Goal: Information Seeking & Learning: Find specific fact

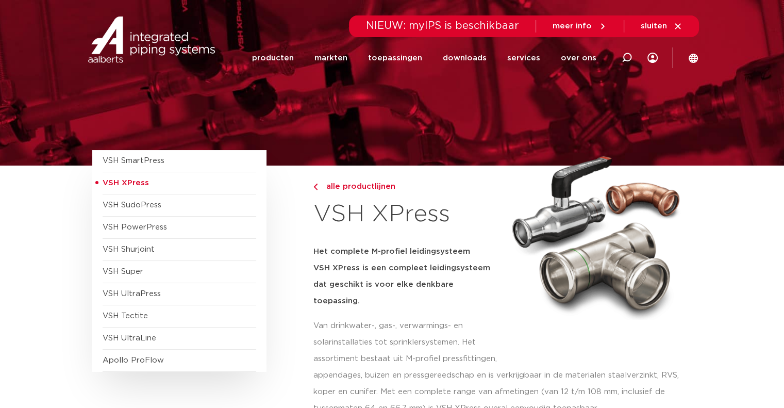
click at [165, 51] on img at bounding box center [152, 40] width 132 height 46
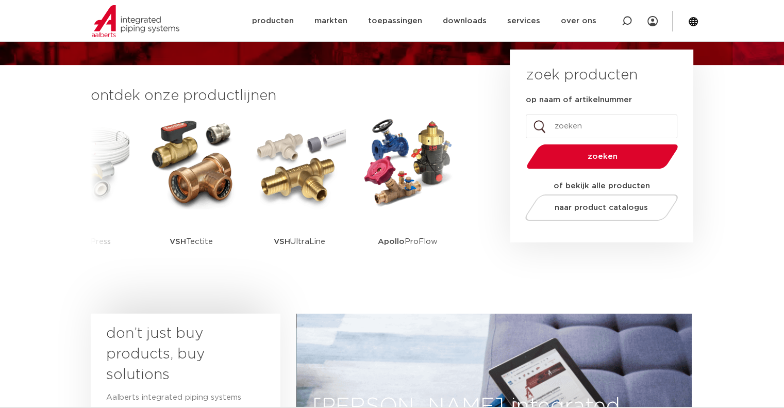
scroll to position [206, 0]
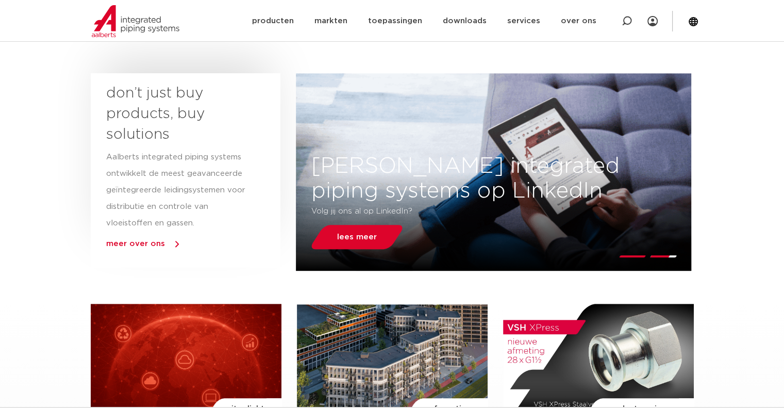
click at [259, 197] on div "don’t just buy products, buy solutions Aalberts integrated piping systems ontwi…" at bounding box center [186, 170] width 190 height 194
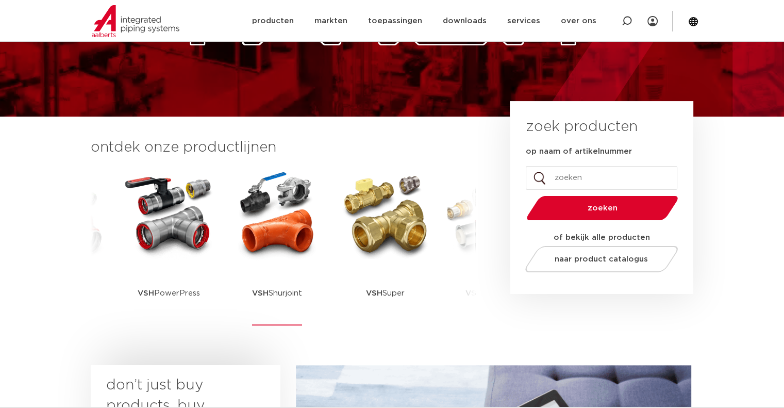
scroll to position [155, 0]
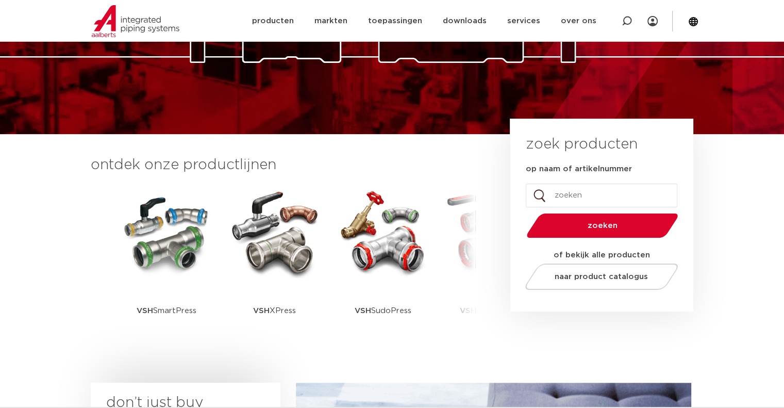
click at [595, 197] on input "op naam of artikelnummer" at bounding box center [602, 196] width 152 height 24
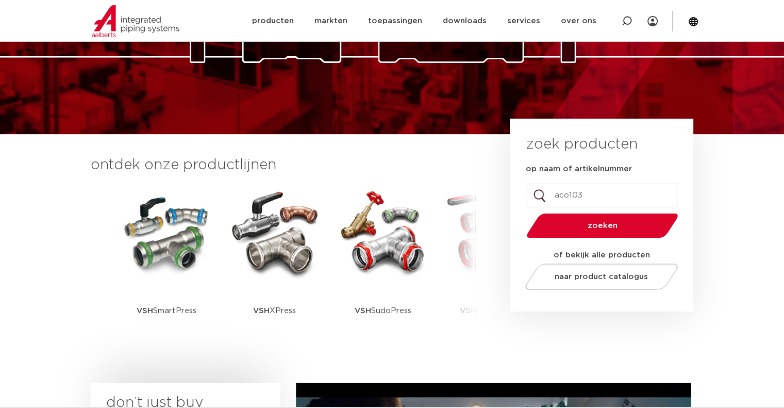
type input "aco103"
click at [522, 212] on button "zoeken" at bounding box center [602, 225] width 160 height 26
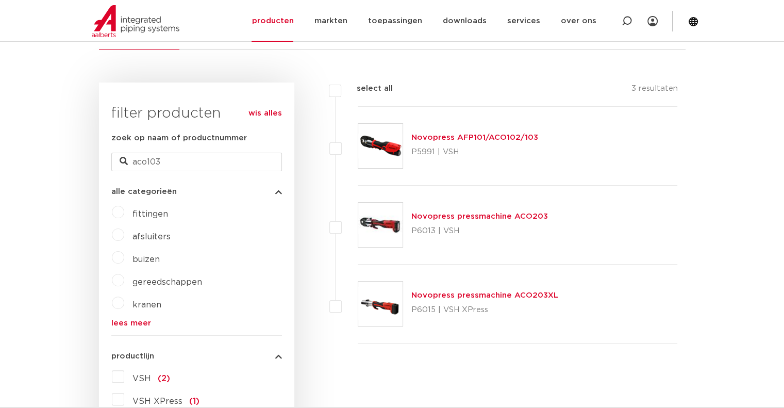
click at [514, 139] on link "Novopress AFP101/ACO102/103" at bounding box center [474, 138] width 127 height 8
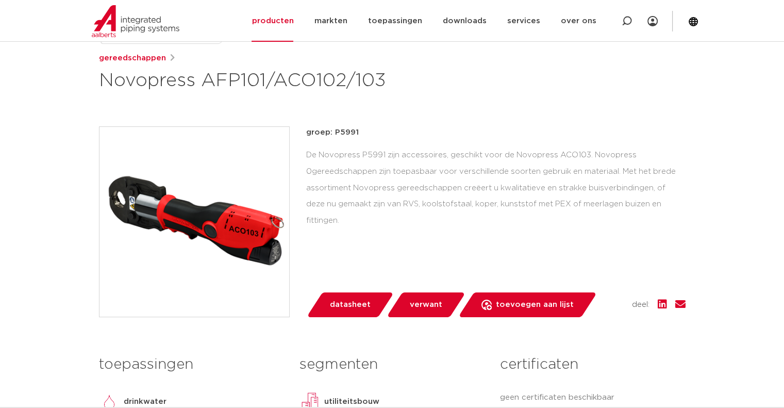
scroll to position [188, 0]
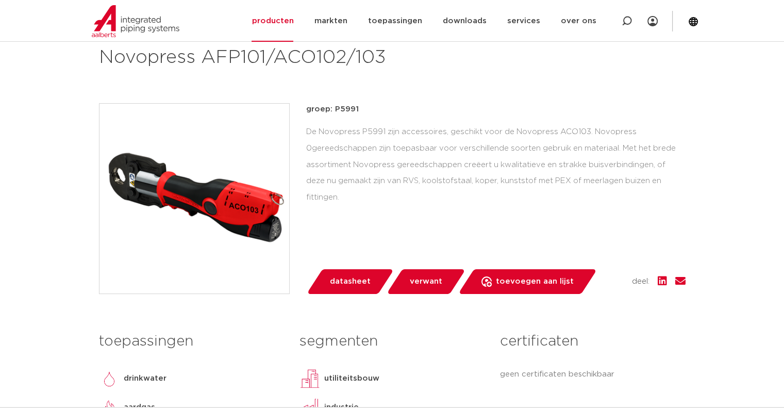
click at [509, 130] on div "De Novopress P5991 zijn accessoires, geschikt voor de Novopress ACO103. Novopre…" at bounding box center [496, 165] width 380 height 82
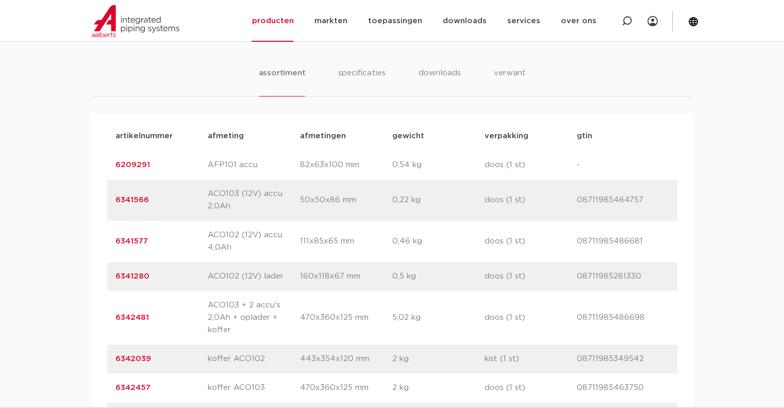
scroll to position [646, 0]
click at [342, 58] on div "assortiment specificaties downloads verwant assortiment specificaties downloads…" at bounding box center [392, 236] width 784 height 405
click at [349, 74] on li "specificaties" at bounding box center [362, 81] width 50 height 29
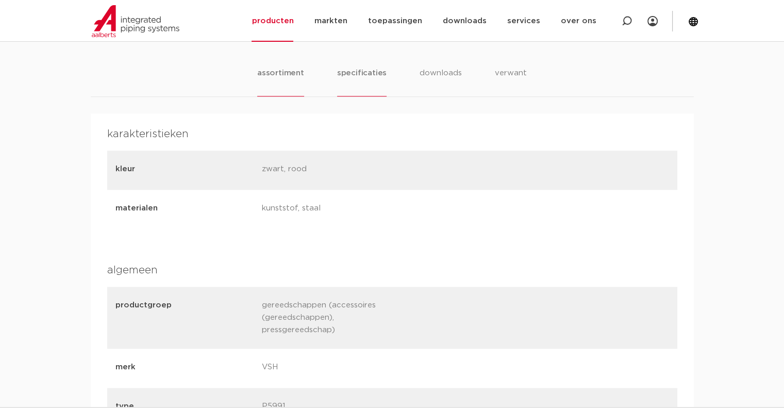
click at [279, 72] on li "assortiment" at bounding box center [280, 81] width 47 height 29
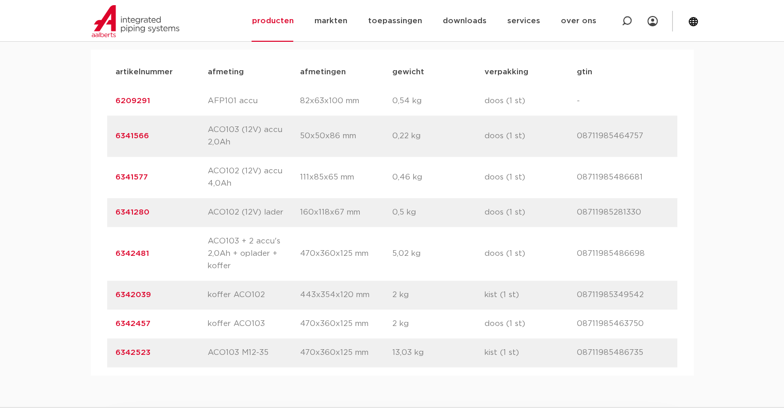
scroll to position [710, 0]
click at [148, 350] on link "6342523" at bounding box center [133, 353] width 35 height 8
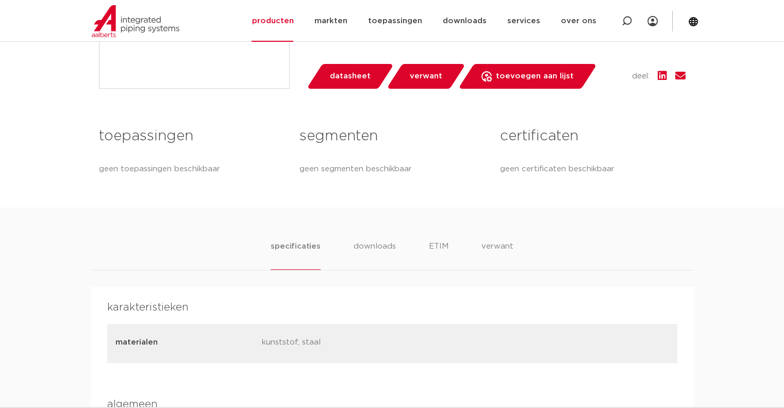
scroll to position [484, 0]
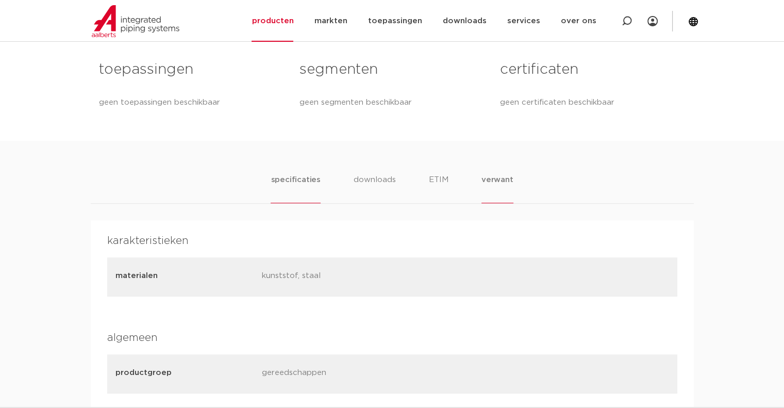
click at [491, 193] on li "verwant" at bounding box center [498, 188] width 32 height 29
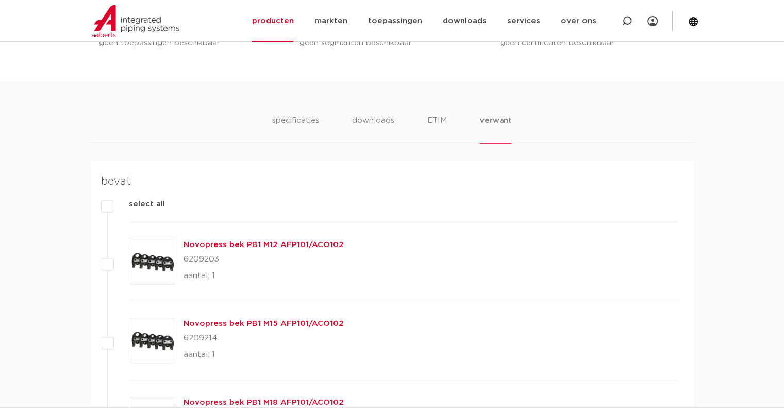
scroll to position [540, 0]
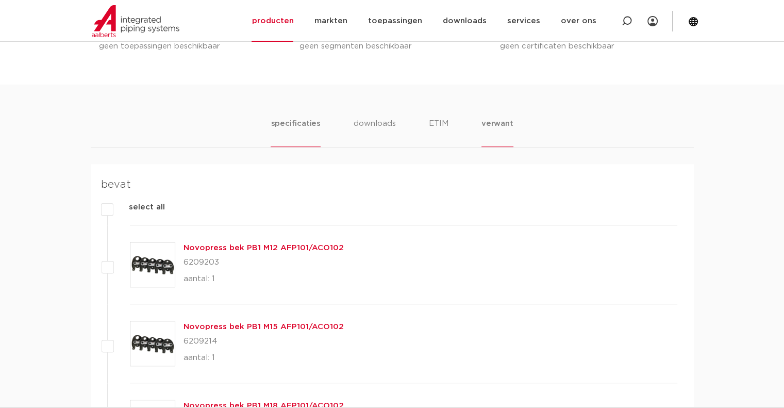
click at [310, 131] on li "specificaties" at bounding box center [296, 132] width 50 height 29
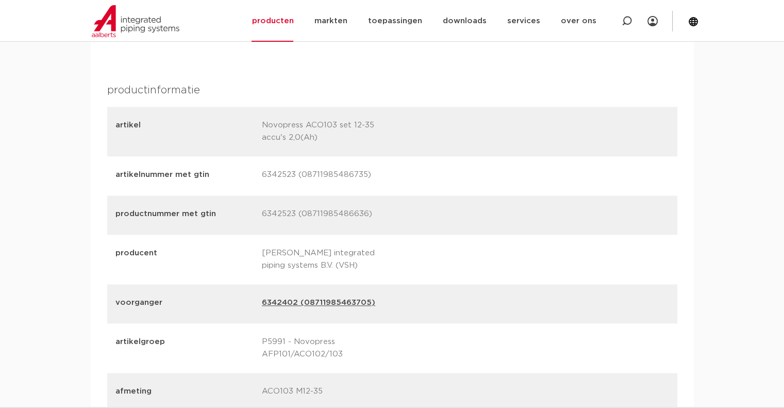
scroll to position [1134, 0]
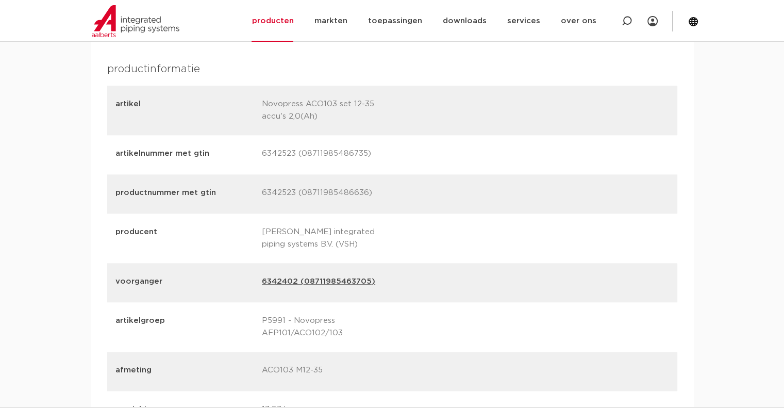
click at [323, 282] on link "6342402 (08711985463705)" at bounding box center [318, 282] width 113 height 14
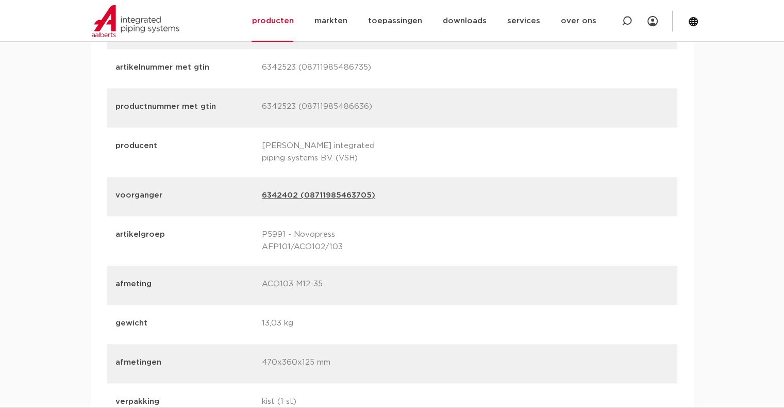
scroll to position [1238, 0]
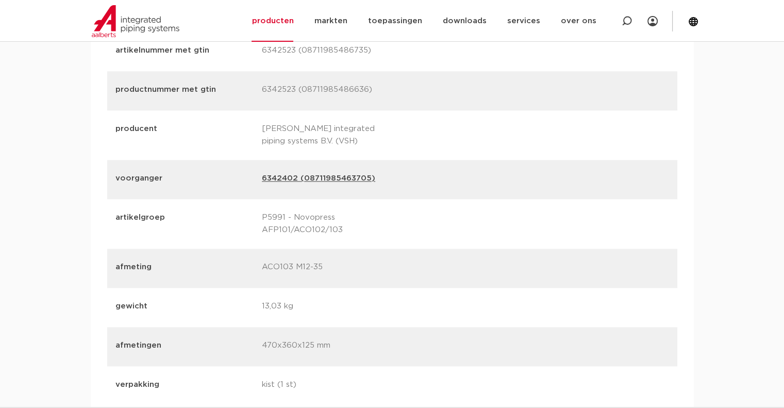
drag, startPoint x: 257, startPoint y: 183, endPoint x: 295, endPoint y: 180, distance: 37.8
click at [295, 180] on div "voorganger 6342402 (08711985463705)" at bounding box center [392, 179] width 570 height 39
copy div "6342402"
drag, startPoint x: 747, startPoint y: 163, endPoint x: 714, endPoint y: 152, distance: 35.4
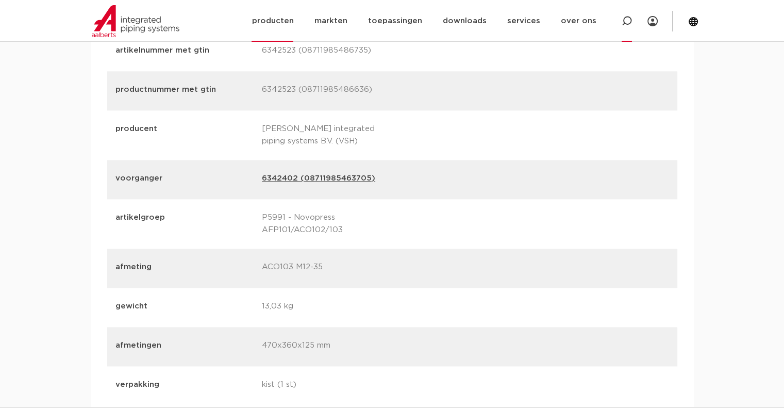
click at [615, 30] on div at bounding box center [626, 21] width 41 height 42
paste input "6342402"
type input "6342402"
click button "Zoeken" at bounding box center [0, 0] width 0 height 0
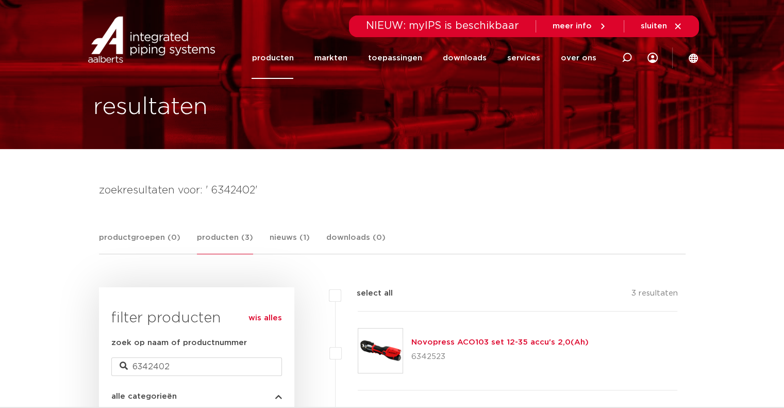
scroll to position [15, 0]
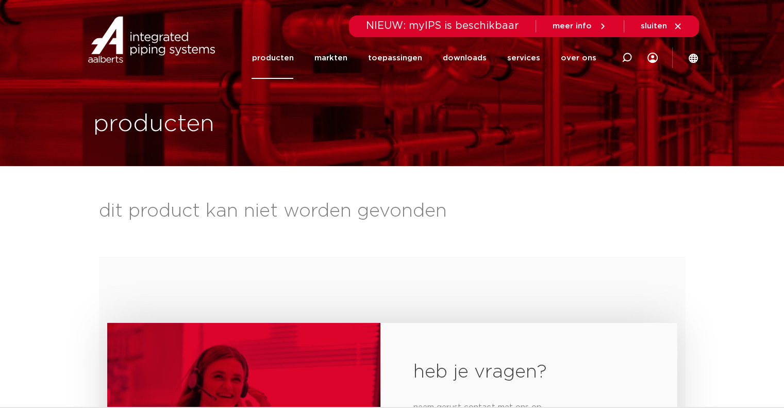
click at [453, 215] on p "dit product kan niet worden gevonden" at bounding box center [292, 211] width 387 height 25
click at [376, 209] on p "dit product kan niet worden gevonden" at bounding box center [292, 211] width 387 height 25
click at [504, 228] on div "dit product kan niet worden gevonden heb je vragen? neem gerust contact met ons…" at bounding box center [392, 393] width 603 height 388
click at [487, 224] on div "dit product kan niet worden gevonden heb je vragen? neem gerust contact met ons…" at bounding box center [392, 393] width 603 height 388
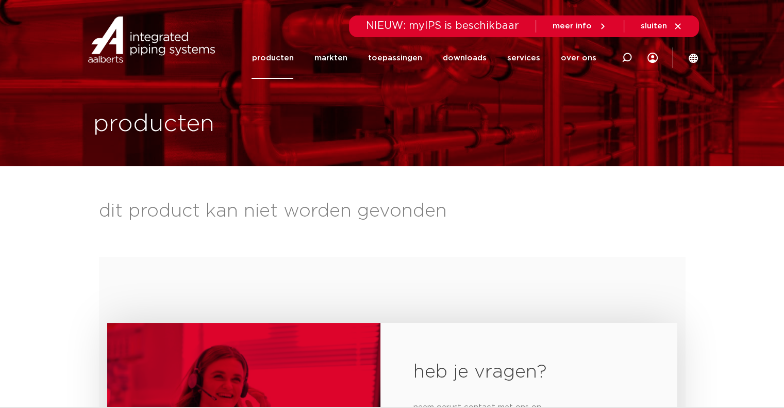
click at [487, 222] on div "dit product kan niet worden gevonden" at bounding box center [392, 211] width 587 height 25
